Goal: Task Accomplishment & Management: Manage account settings

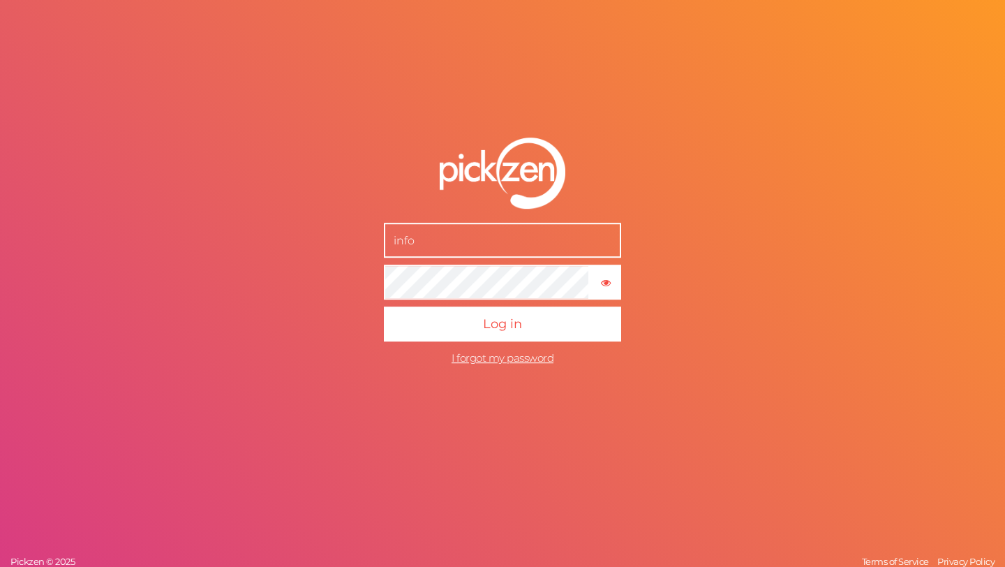
click at [503, 240] on input "info" at bounding box center [502, 240] width 237 height 35
type input "[EMAIL_ADDRESS][DOMAIN_NAME]"
click at [384, 306] on button "Log in" at bounding box center [502, 323] width 237 height 35
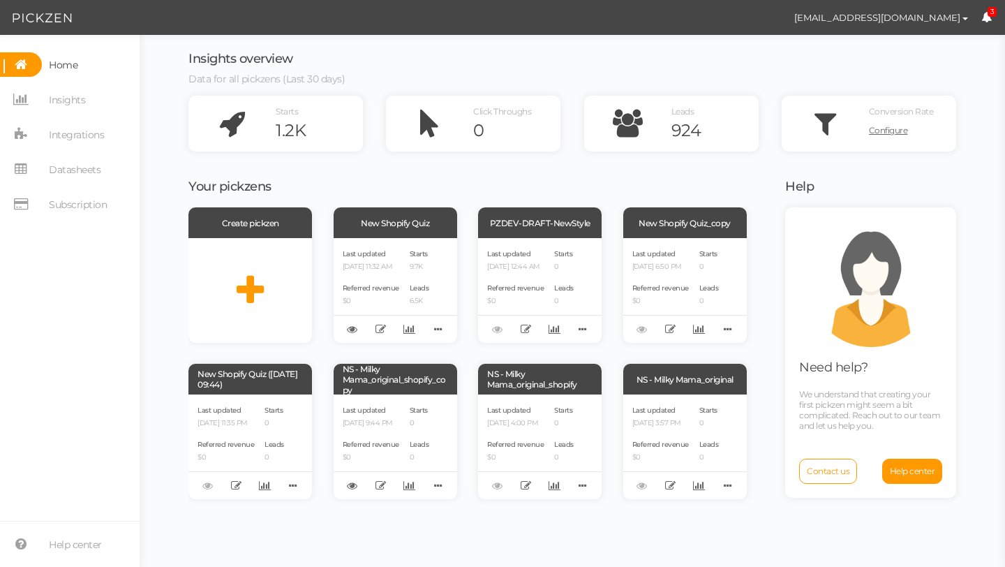
click at [985, 13] on icon at bounding box center [986, 17] width 10 height 10
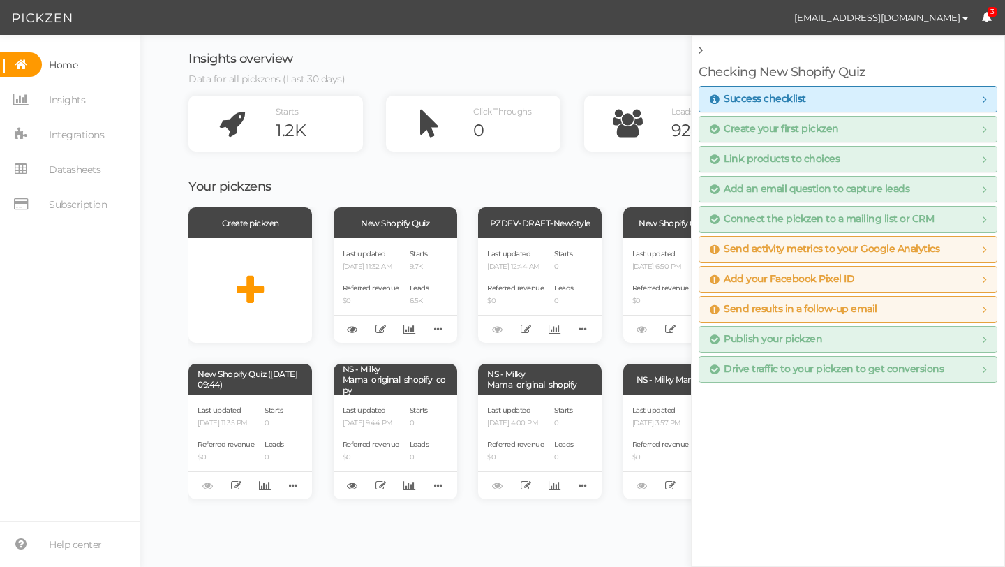
click at [985, 13] on icon at bounding box center [986, 17] width 10 height 10
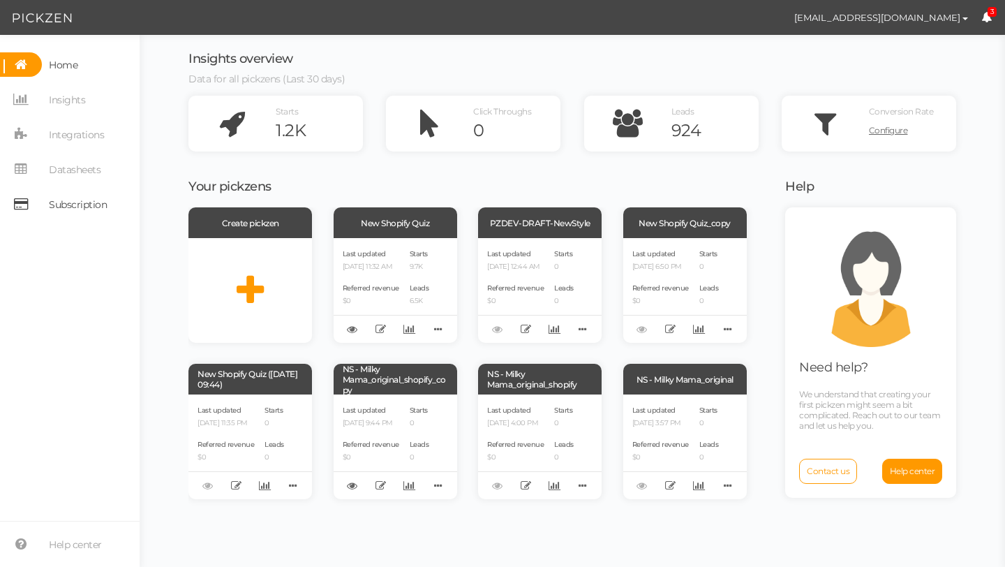
click at [69, 197] on span "Subscription" at bounding box center [78, 204] width 58 height 22
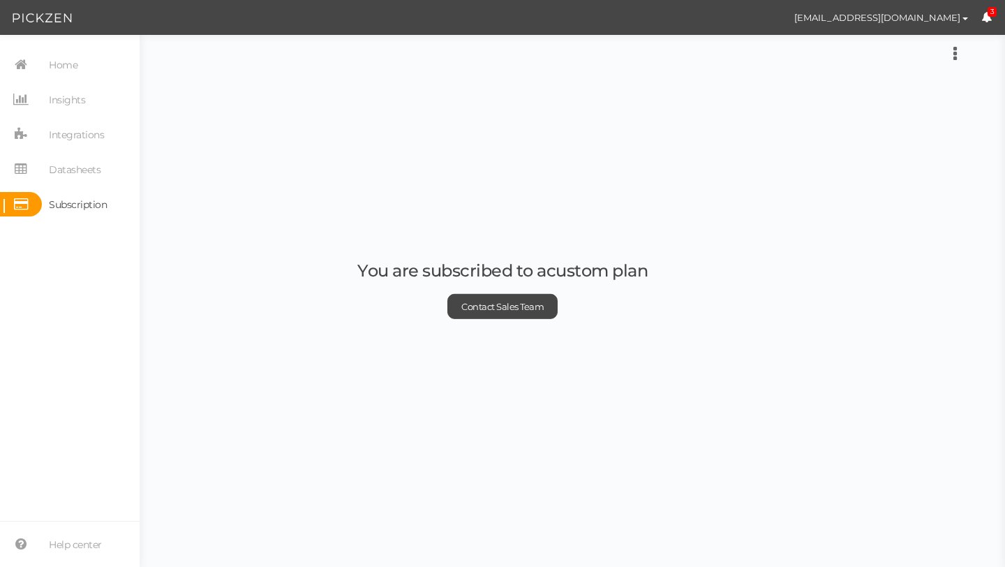
click at [464, 252] on div "You are subscribed to a custom plan Contact Sales Team" at bounding box center [502, 283] width 290 height 71
click at [492, 300] on link "Contact Sales Team" at bounding box center [502, 306] width 110 height 25
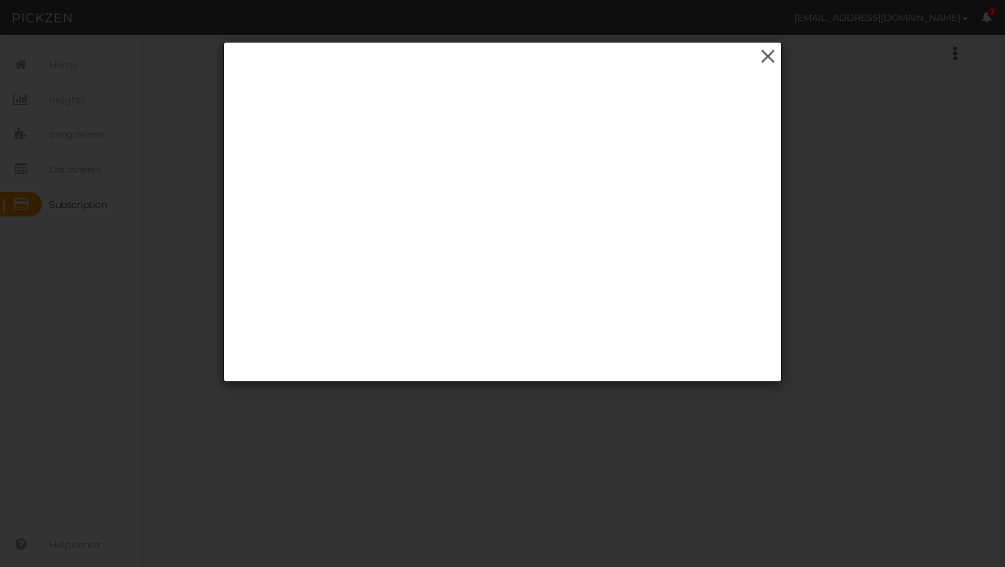
click at [768, 53] on icon at bounding box center [768, 56] width 20 height 21
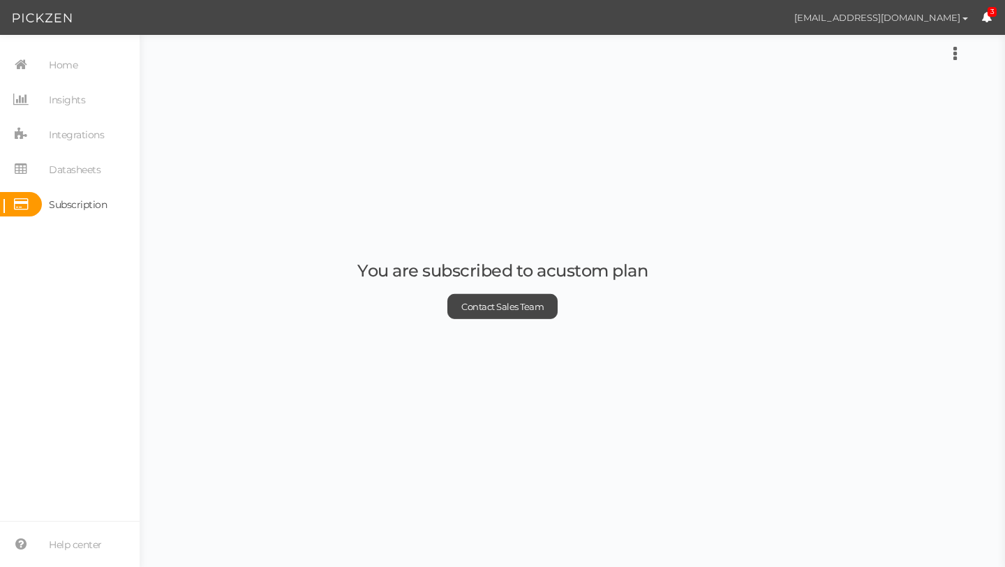
click at [929, 23] on button "[EMAIL_ADDRESS][DOMAIN_NAME]" at bounding box center [881, 18] width 200 height 24
click at [923, 38] on span "Preferences" at bounding box center [915, 42] width 47 height 10
select select "Europe/[GEOGRAPHIC_DATA]"
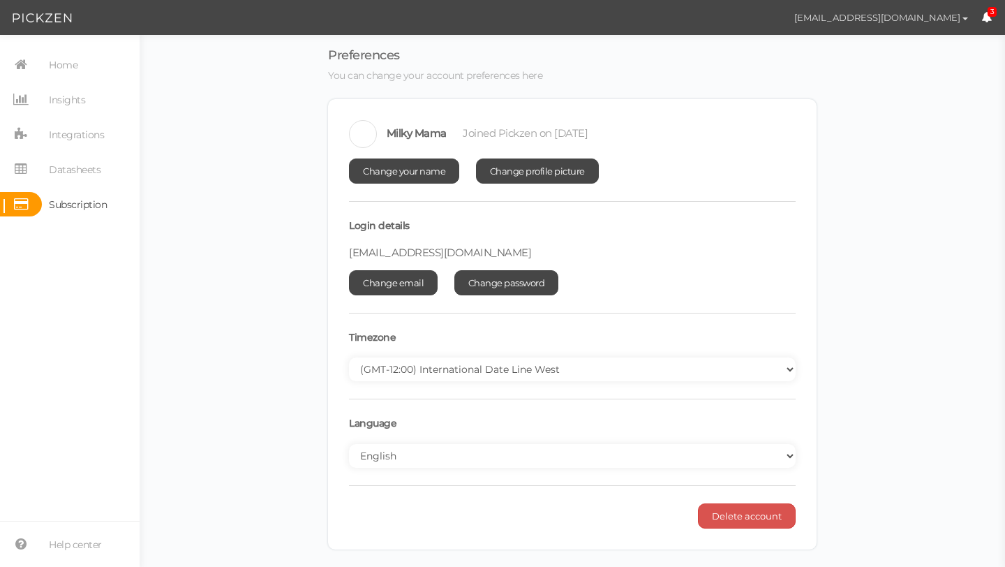
click at [943, 18] on span "[EMAIL_ADDRESS][DOMAIN_NAME]" at bounding box center [877, 17] width 166 height 11
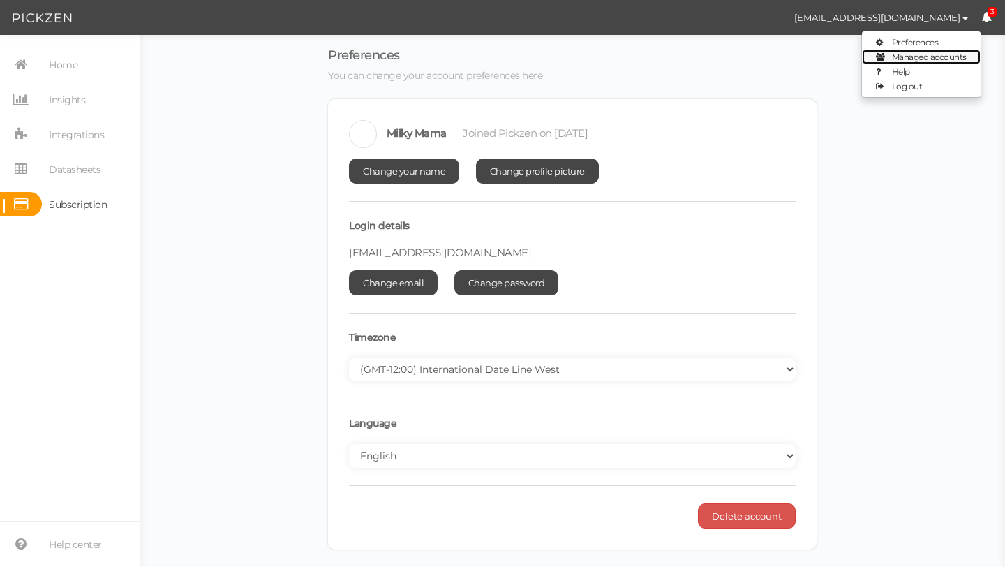
click at [937, 54] on span "Managed accounts" at bounding box center [929, 57] width 75 height 10
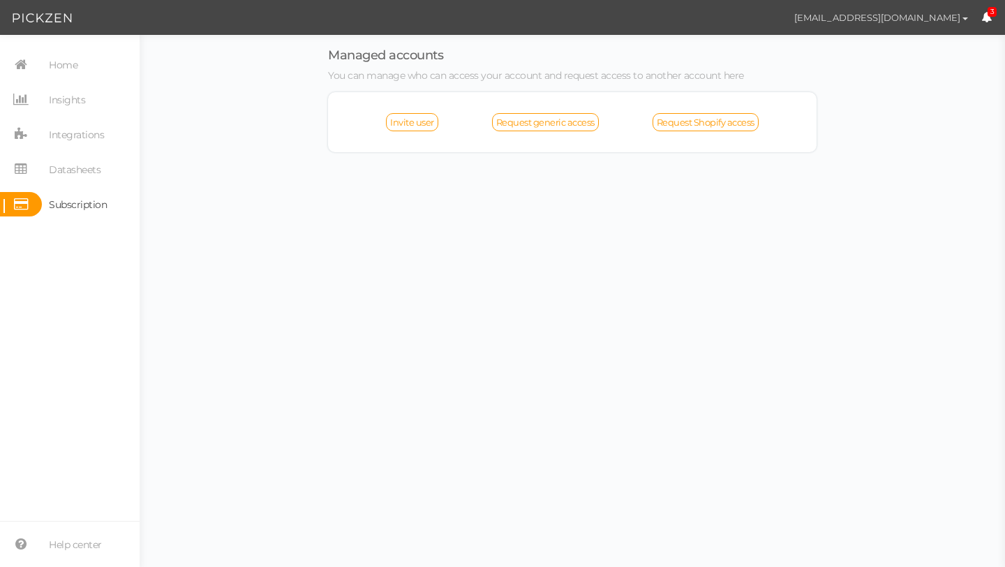
click at [932, 24] on button "[EMAIL_ADDRESS][DOMAIN_NAME]" at bounding box center [881, 18] width 200 height 24
click at [984, 20] on icon at bounding box center [986, 17] width 10 height 10
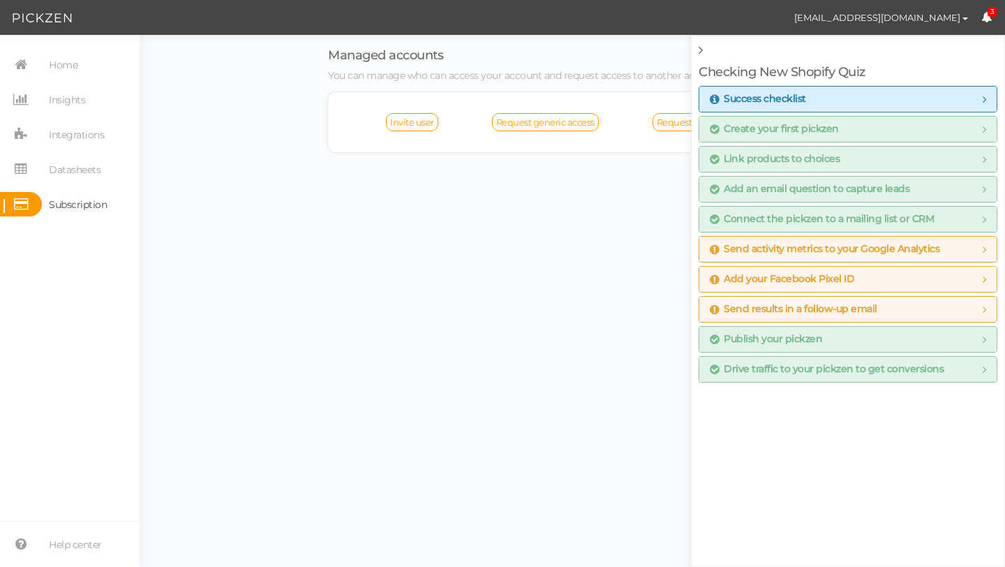
click at [250, 199] on body "[EMAIL_ADDRESS][DOMAIN_NAME] Preferences Managed accounts Help Log out 3 × Clos…" at bounding box center [502, 283] width 1005 height 567
click at [124, 216] on nav "Home Insights Integrations Datasheets Subscription" at bounding box center [70, 139] width 140 height 174
click at [464, 202] on body "[EMAIL_ADDRESS][DOMAIN_NAME] Preferences Managed accounts Help Log out 3 × Clos…" at bounding box center [502, 283] width 1005 height 567
click at [85, 204] on span "Subscription" at bounding box center [78, 204] width 58 height 22
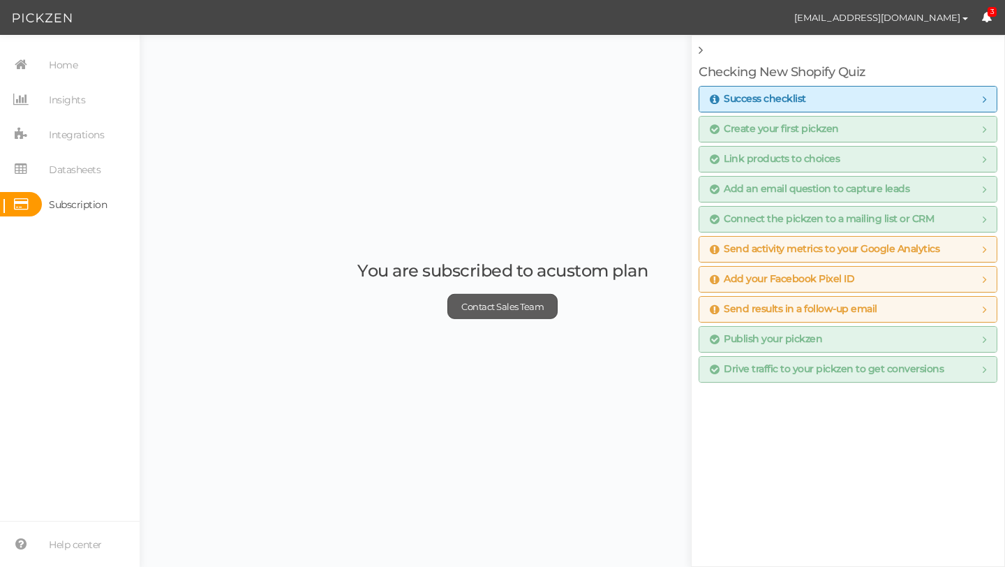
click at [517, 305] on span "Contact Sales Team" at bounding box center [502, 306] width 82 height 11
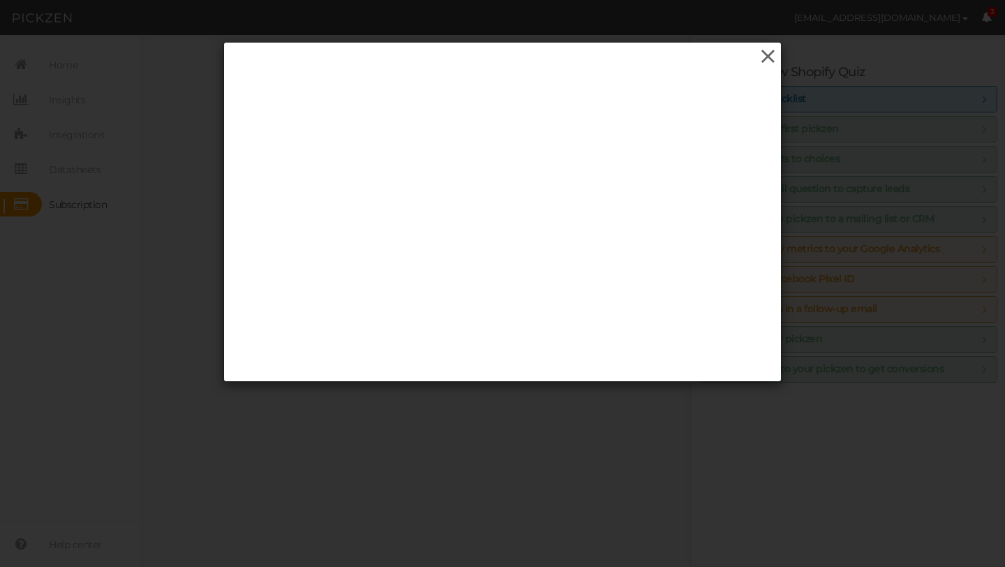
click at [761, 64] on icon at bounding box center [768, 56] width 20 height 21
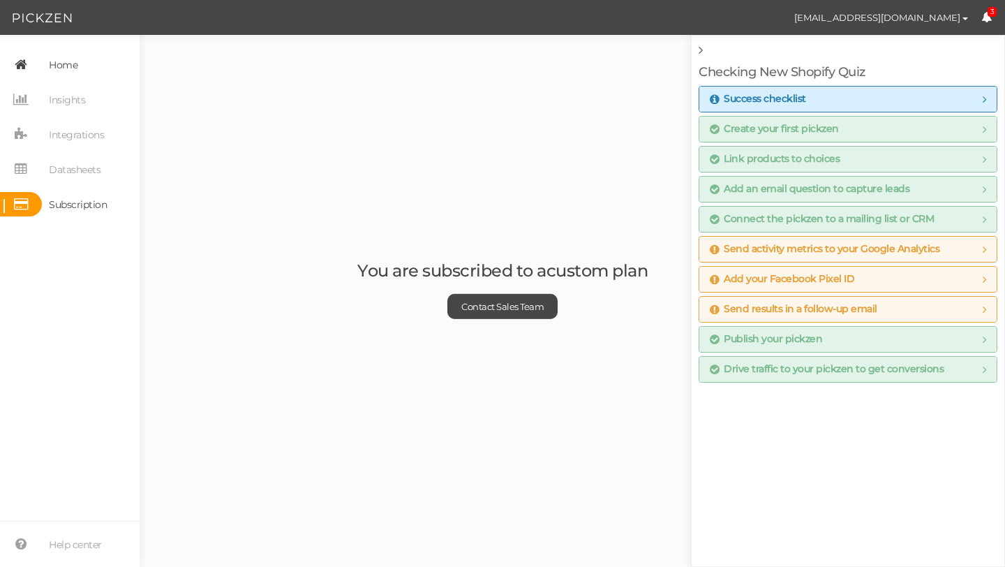
click at [61, 66] on span "Home" at bounding box center [63, 65] width 29 height 22
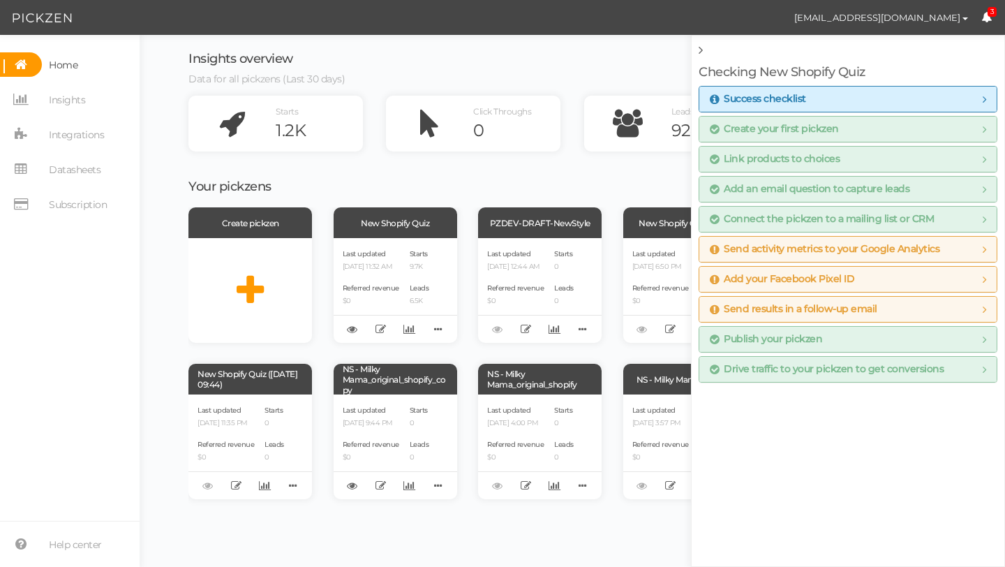
click at [701, 47] on icon at bounding box center [701, 50] width 4 height 13
